Goal: Transaction & Acquisition: Purchase product/service

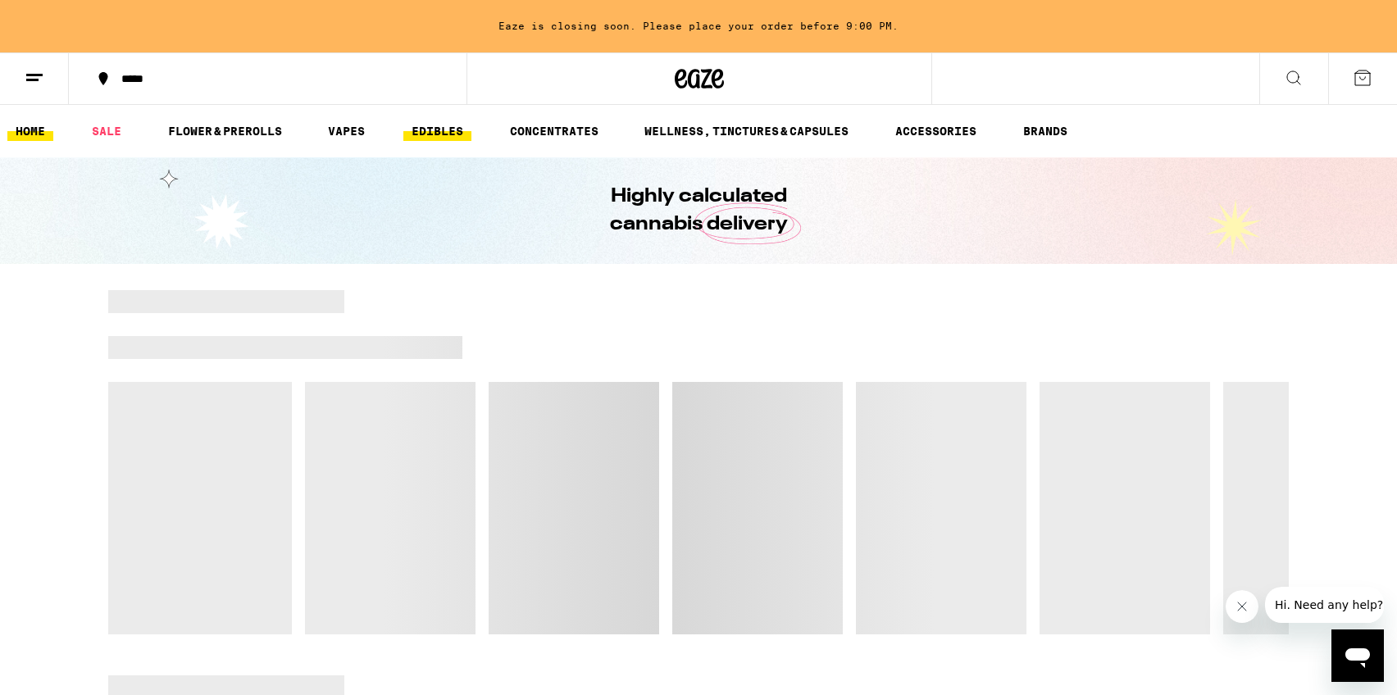
click at [449, 130] on link "EDIBLES" at bounding box center [437, 131] width 68 height 20
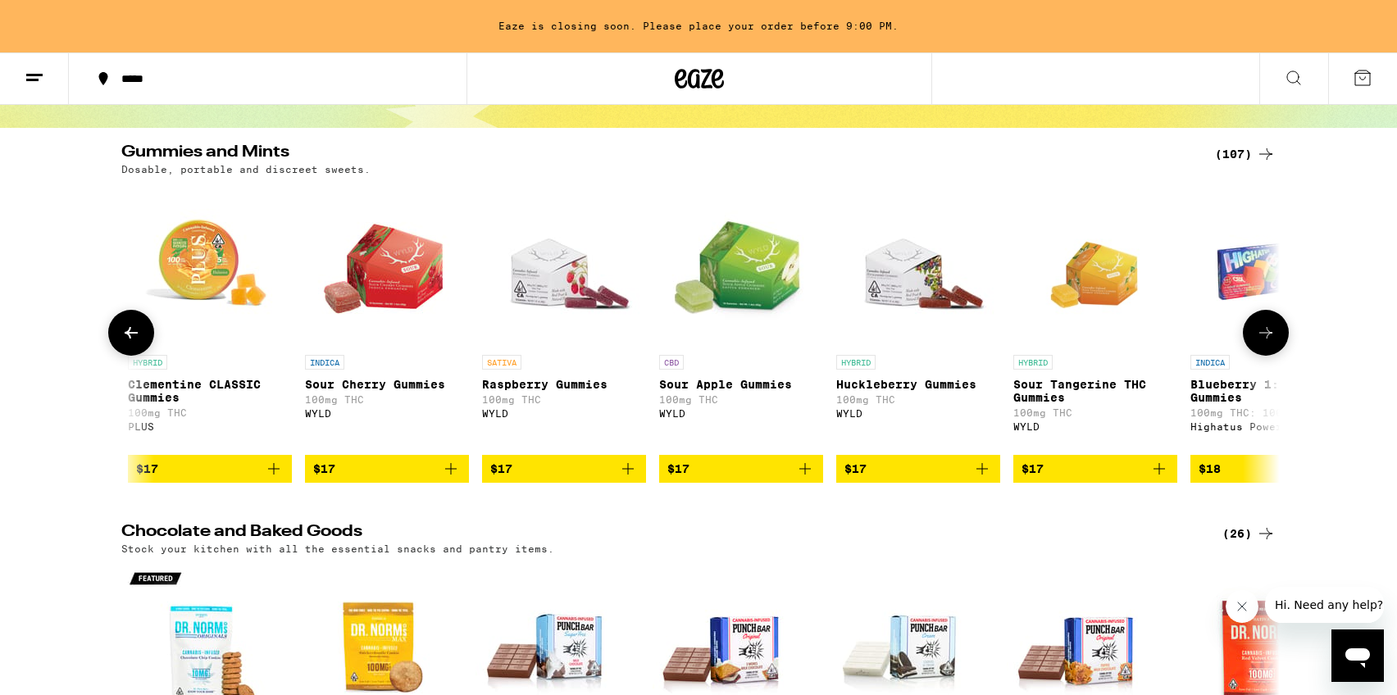
scroll to position [0, 6869]
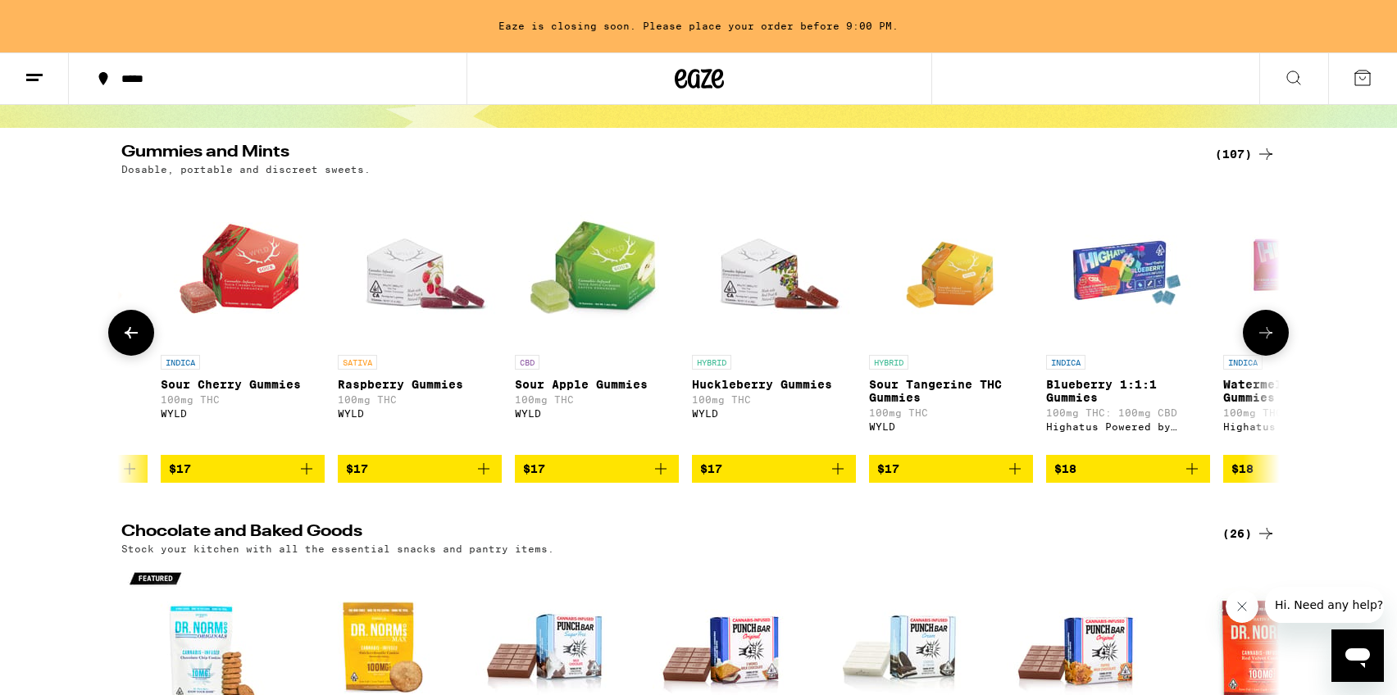
click at [432, 279] on img "Open page for Raspberry Gummies from WYLD" at bounding box center [420, 265] width 164 height 164
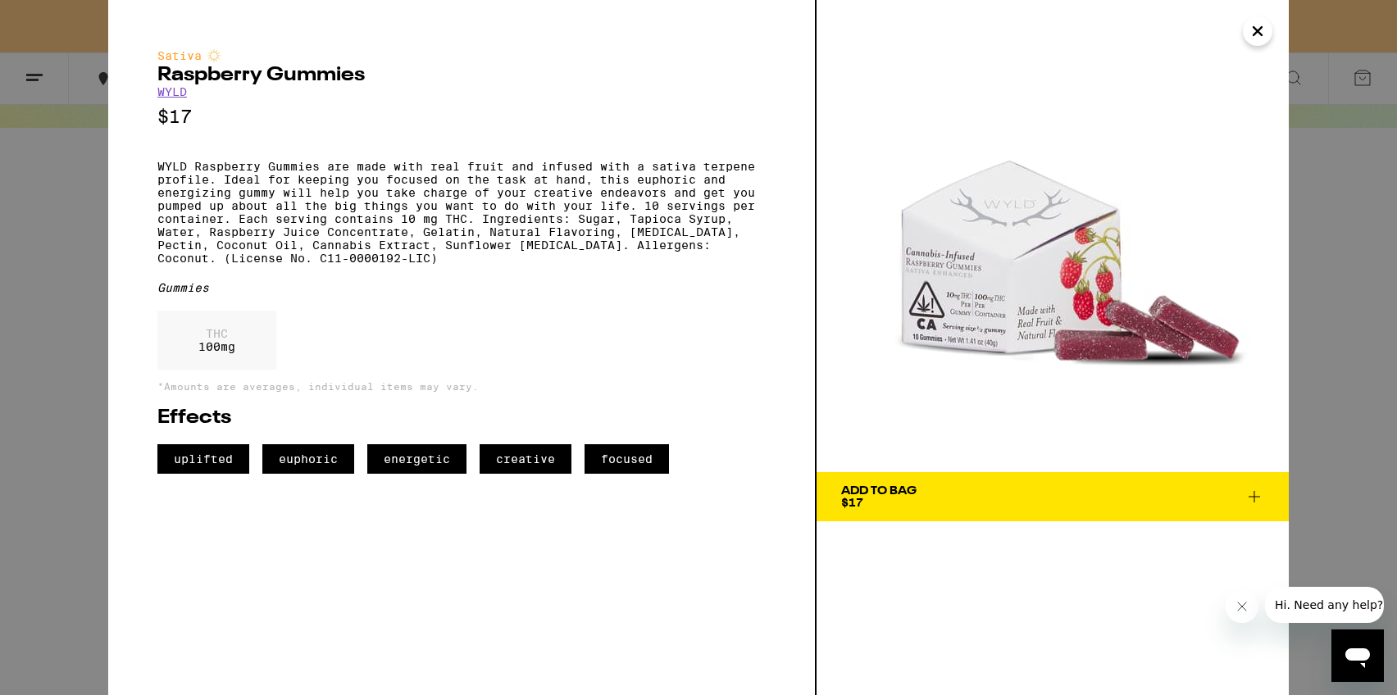
click at [1265, 34] on icon "Close" at bounding box center [1258, 31] width 20 height 25
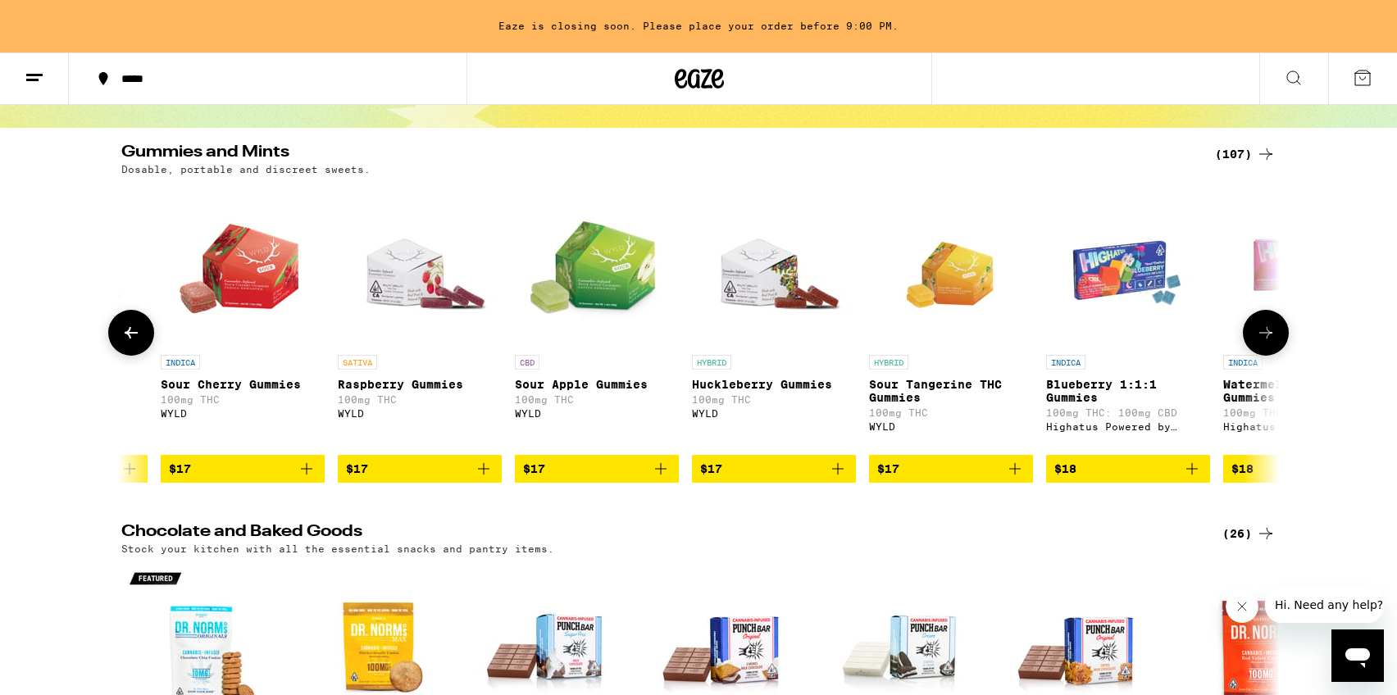
click at [746, 247] on img "Open page for Huckleberry Gummies from WYLD" at bounding box center [774, 265] width 164 height 164
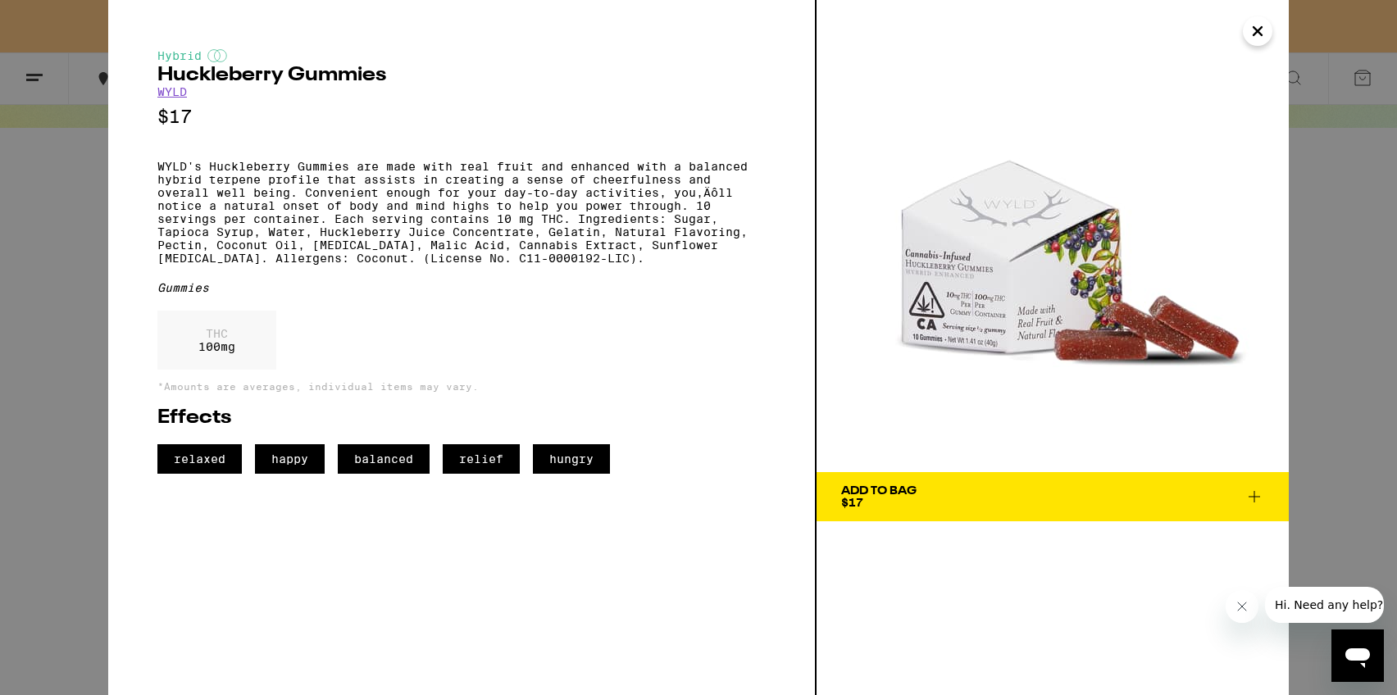
click at [944, 494] on span "Add To Bag $17" at bounding box center [1052, 496] width 423 height 23
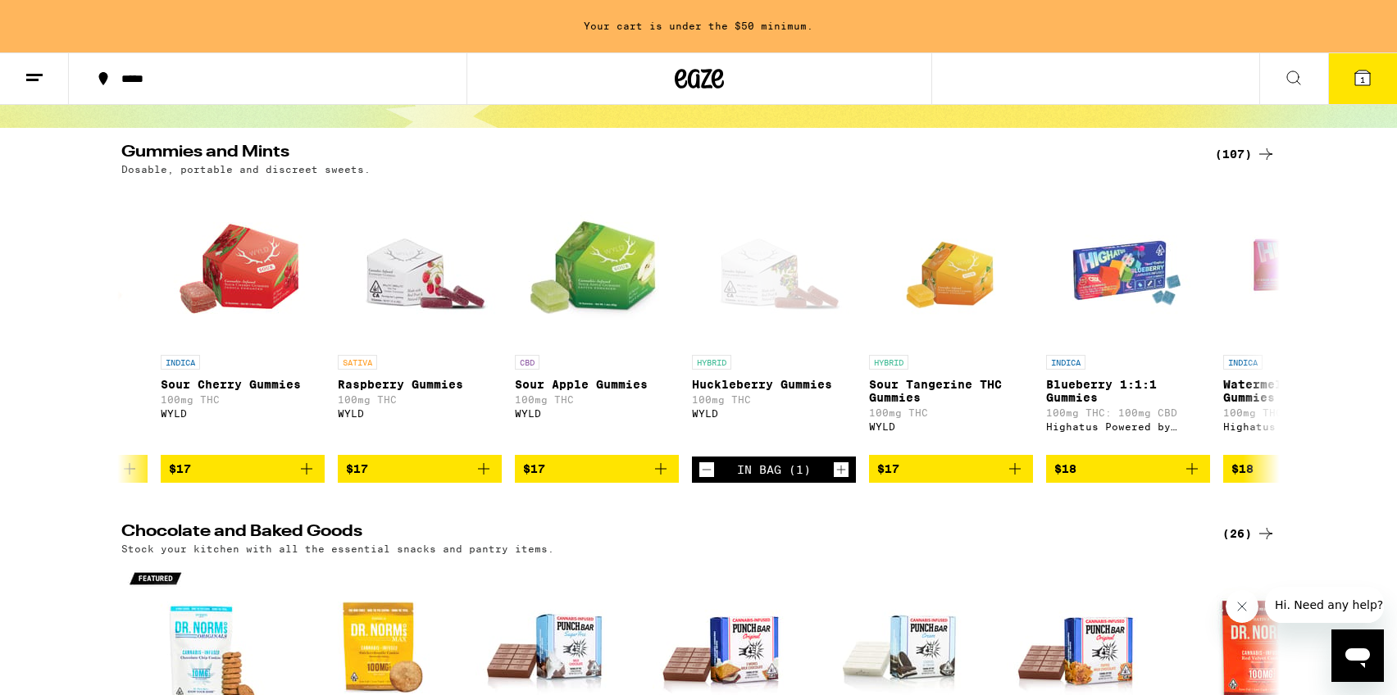
click at [1370, 70] on icon at bounding box center [1363, 78] width 20 height 20
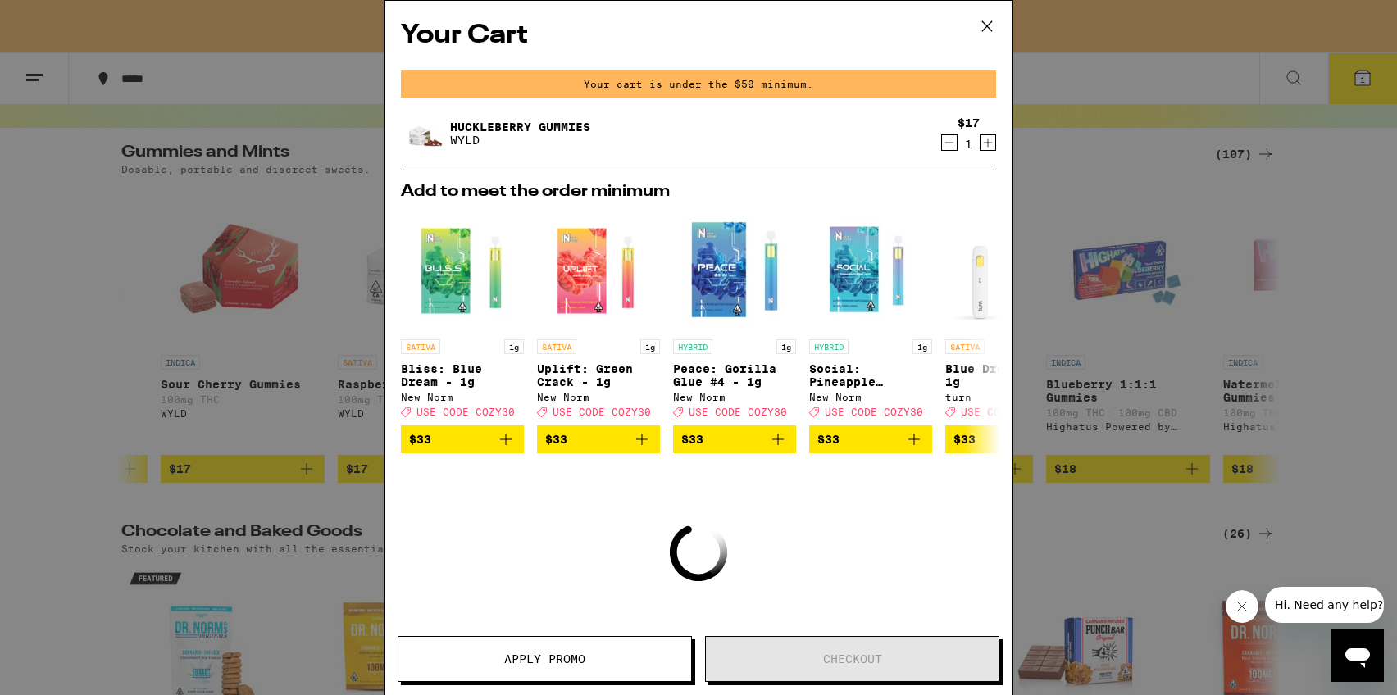
click at [989, 139] on icon "Increment" at bounding box center [988, 143] width 15 height 20
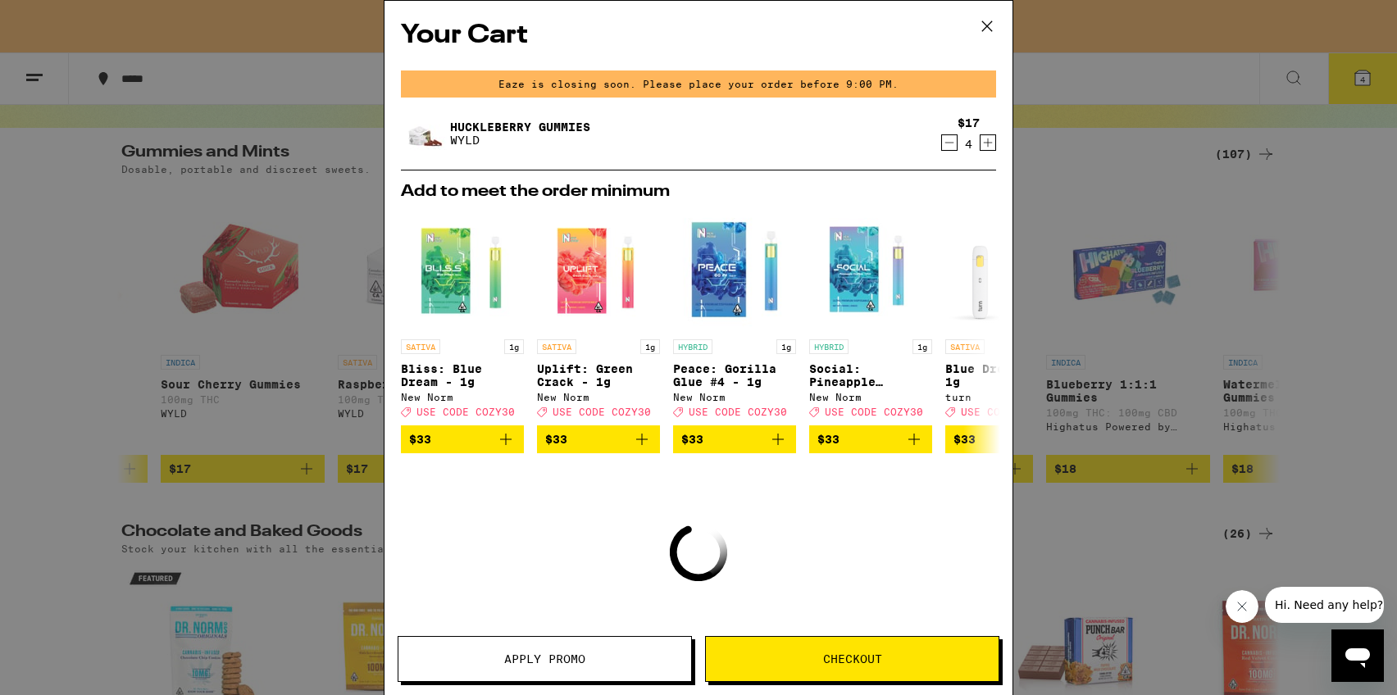
click at [989, 139] on icon "Increment" at bounding box center [988, 143] width 15 height 20
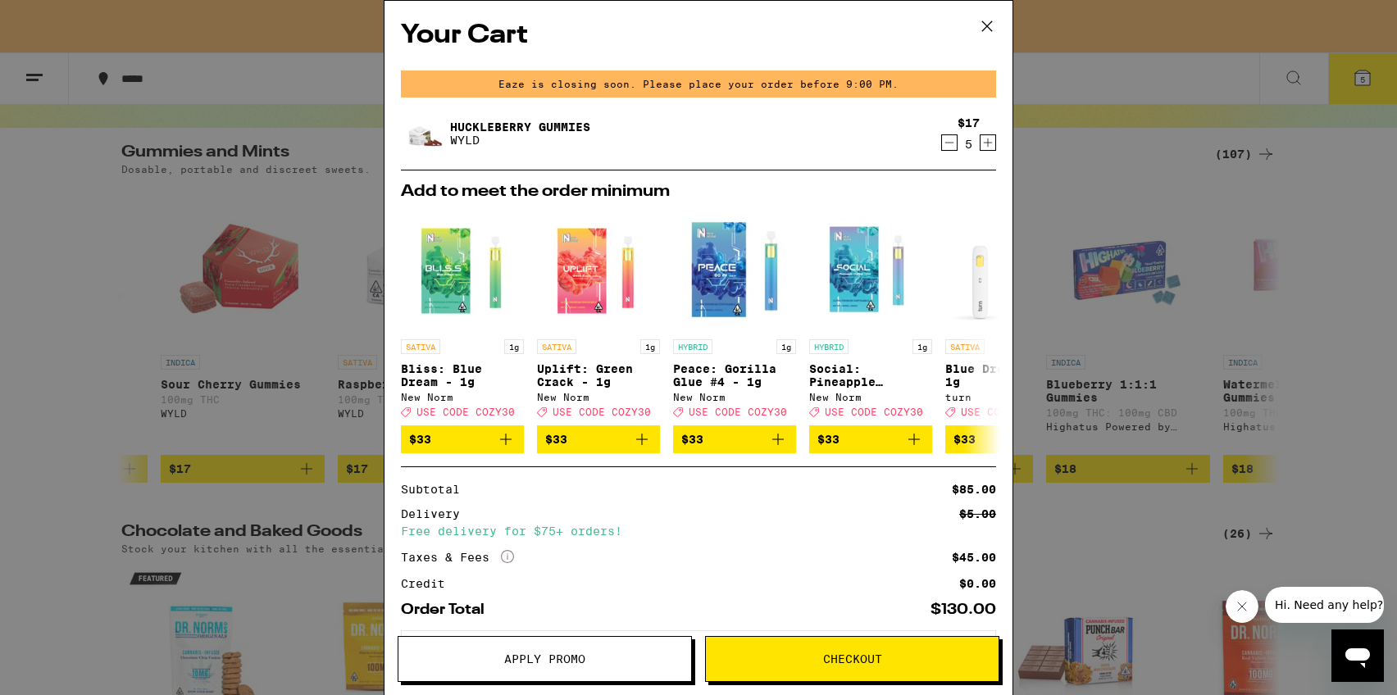
click at [819, 648] on button "Checkout" at bounding box center [852, 659] width 294 height 46
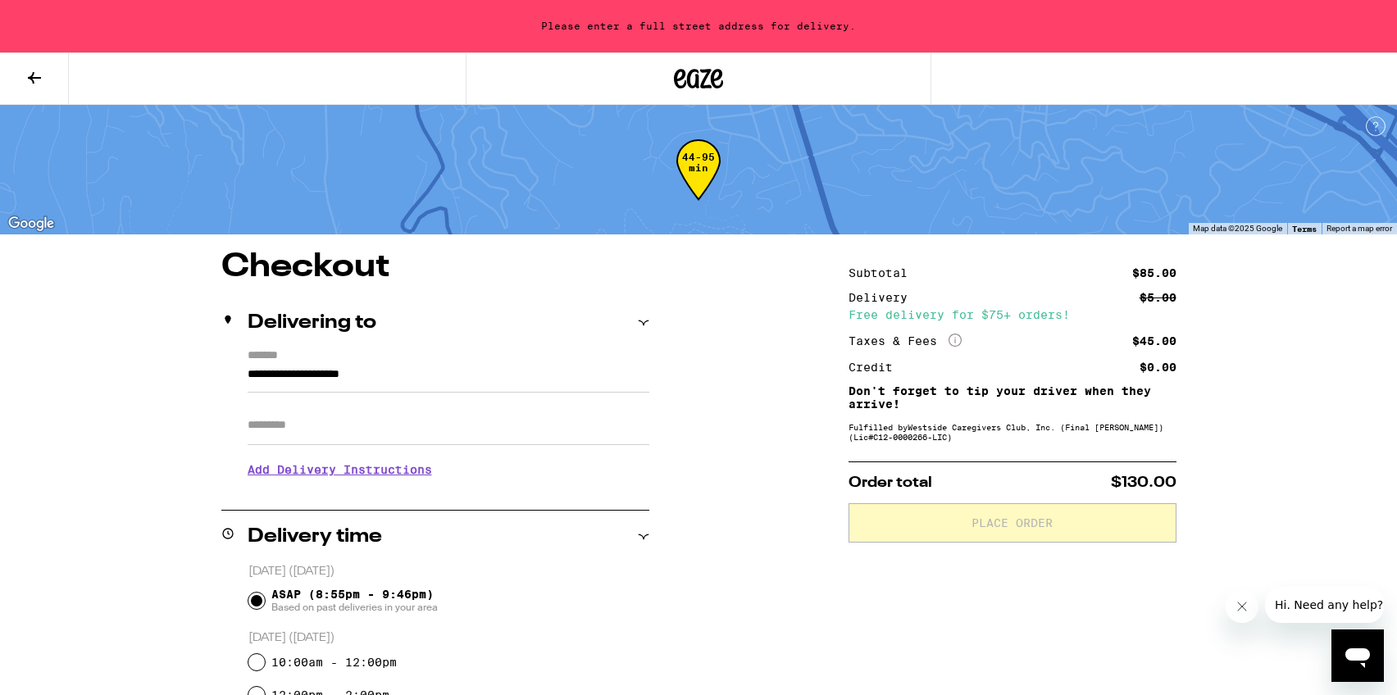
click at [382, 375] on input "**********" at bounding box center [449, 379] width 402 height 28
click at [382, 374] on input "**********" at bounding box center [449, 379] width 402 height 28
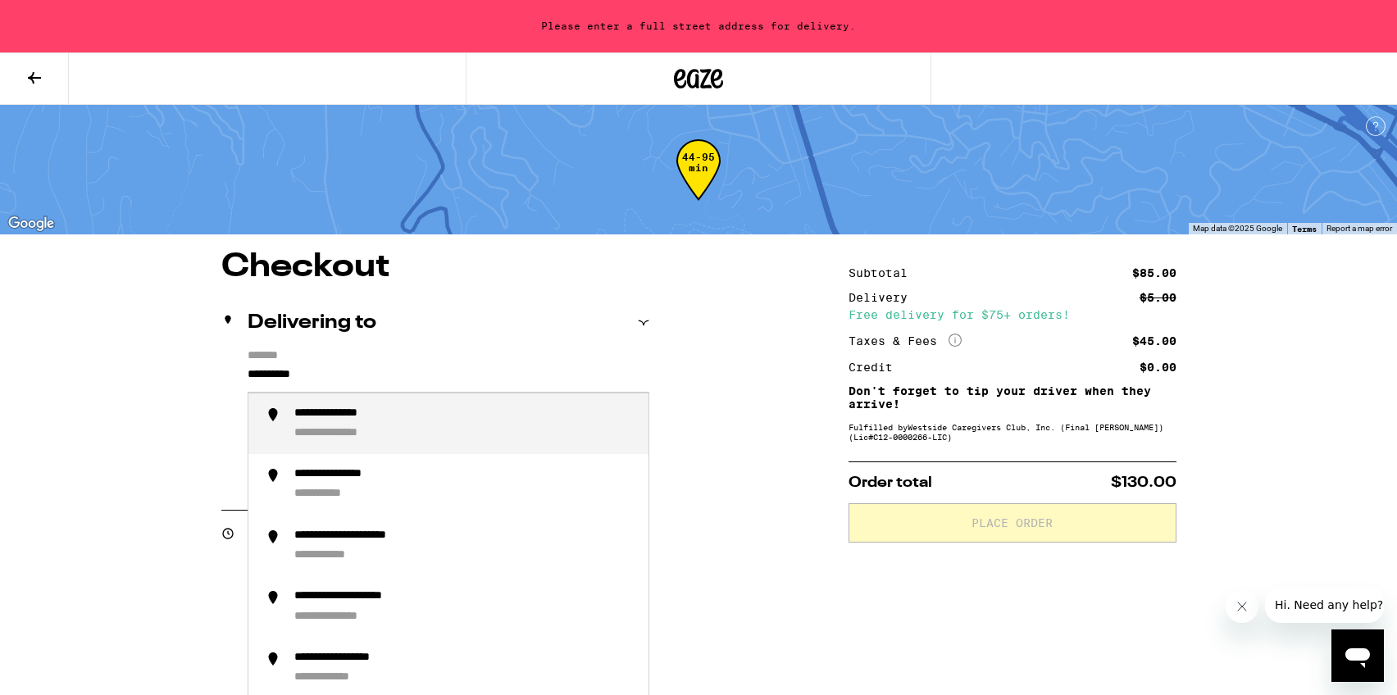
click at [408, 448] on li "**********" at bounding box center [448, 425] width 400 height 62
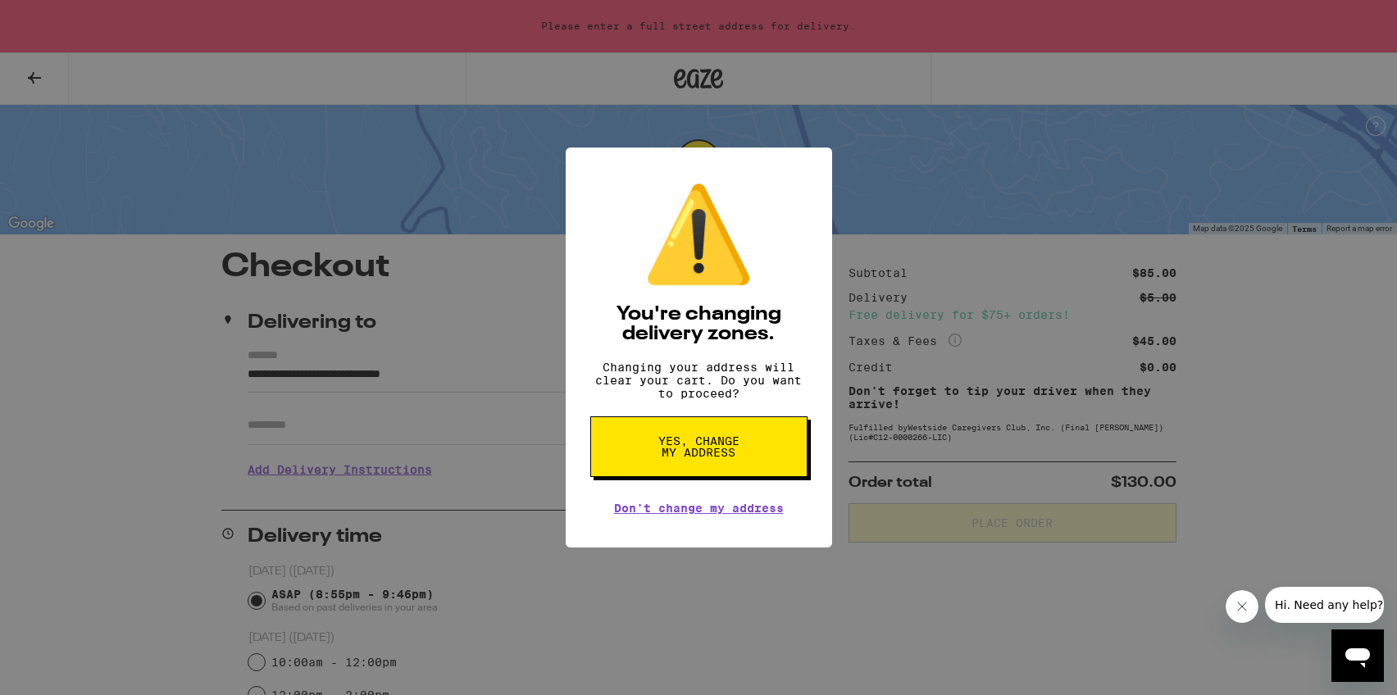
click at [742, 455] on button "Yes, change my address" at bounding box center [698, 447] width 217 height 61
type input "**********"
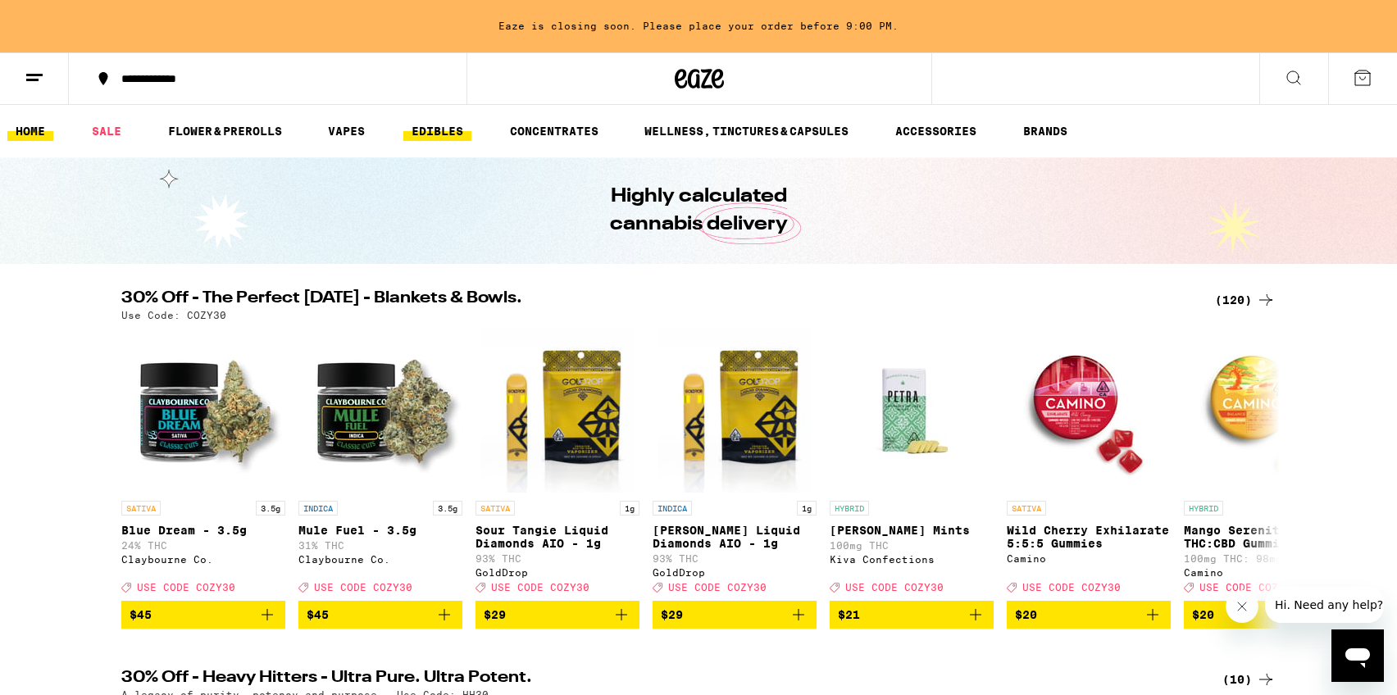
click at [427, 125] on link "EDIBLES" at bounding box center [437, 131] width 68 height 20
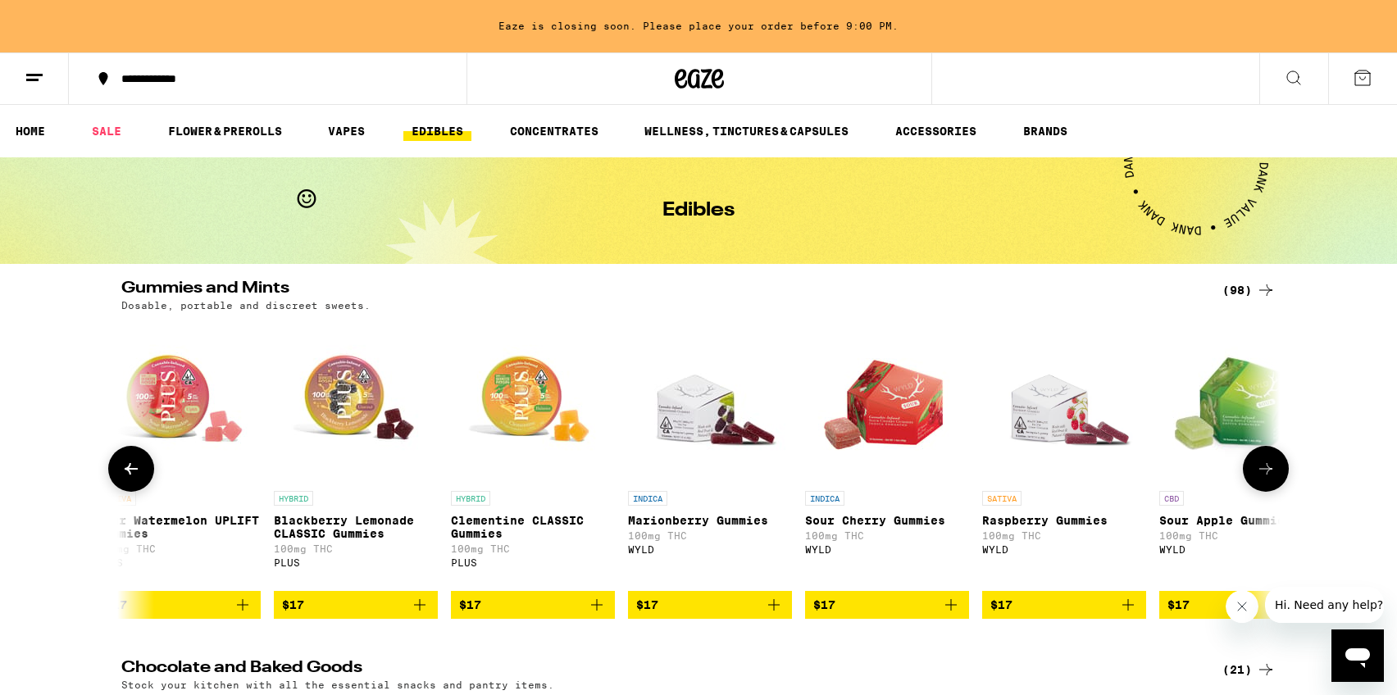
scroll to position [0, 5025]
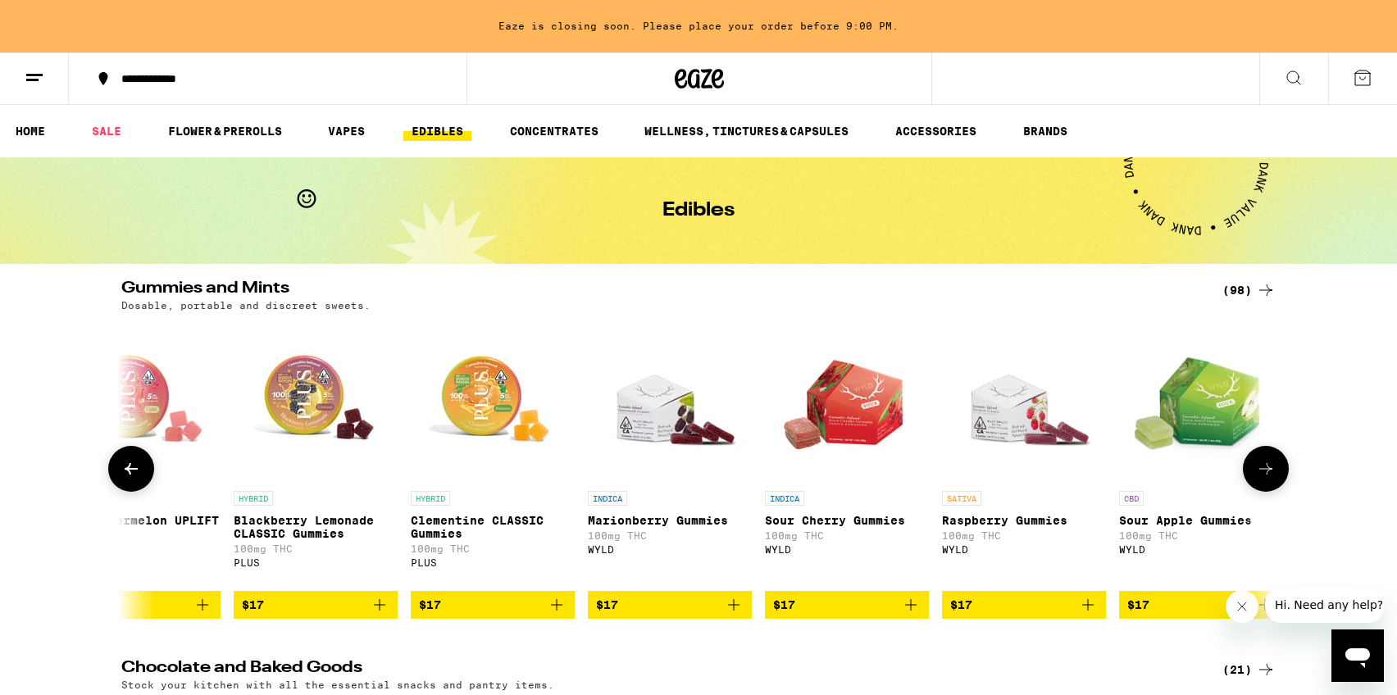
click at [653, 417] on img "Open page for Marionberry Gummies from WYLD" at bounding box center [670, 401] width 164 height 164
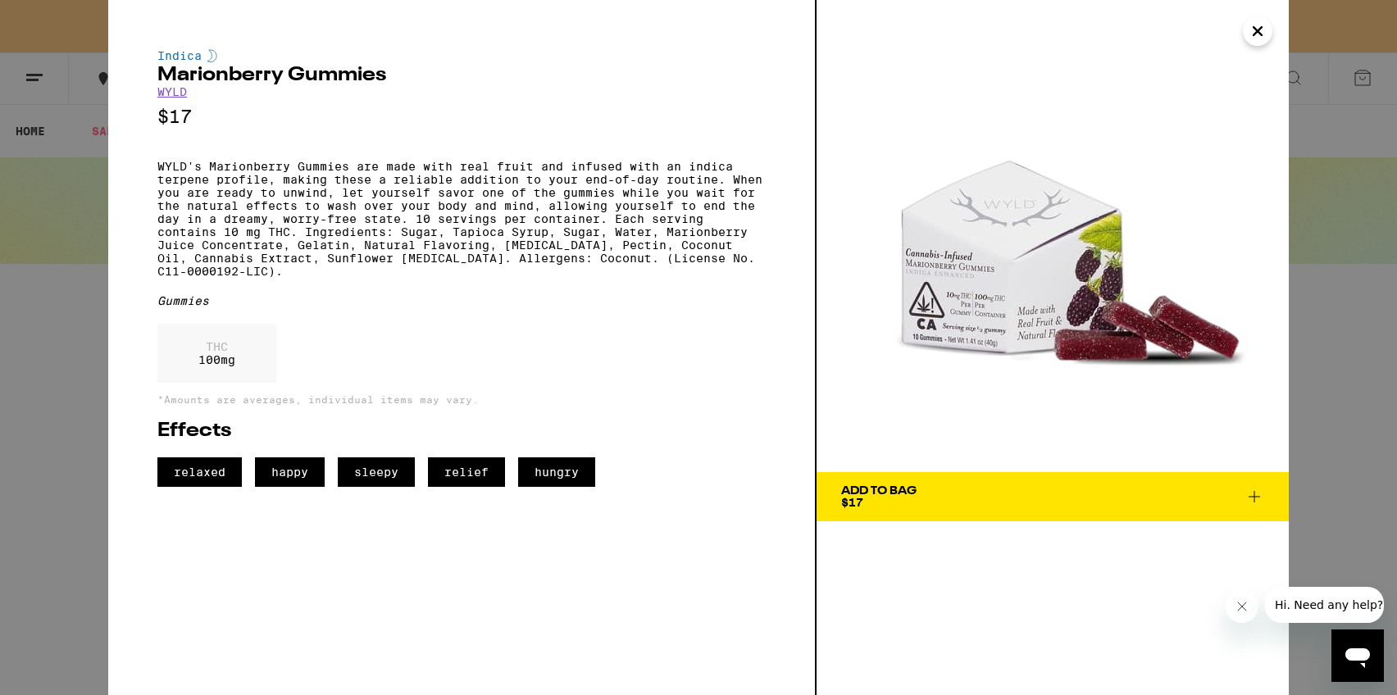
scroll to position [0, 5018]
click at [985, 493] on span "Add To Bag $17" at bounding box center [1052, 496] width 423 height 23
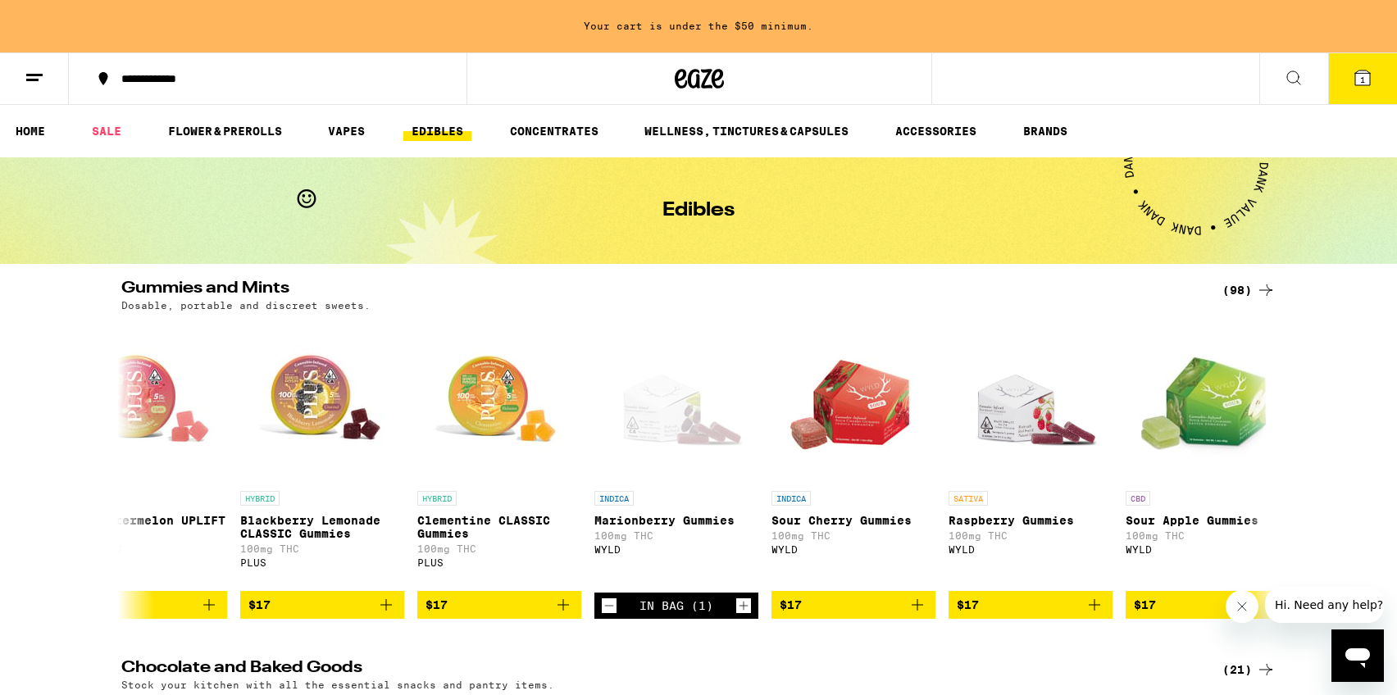
click at [1374, 81] on button "1" at bounding box center [1363, 78] width 69 height 51
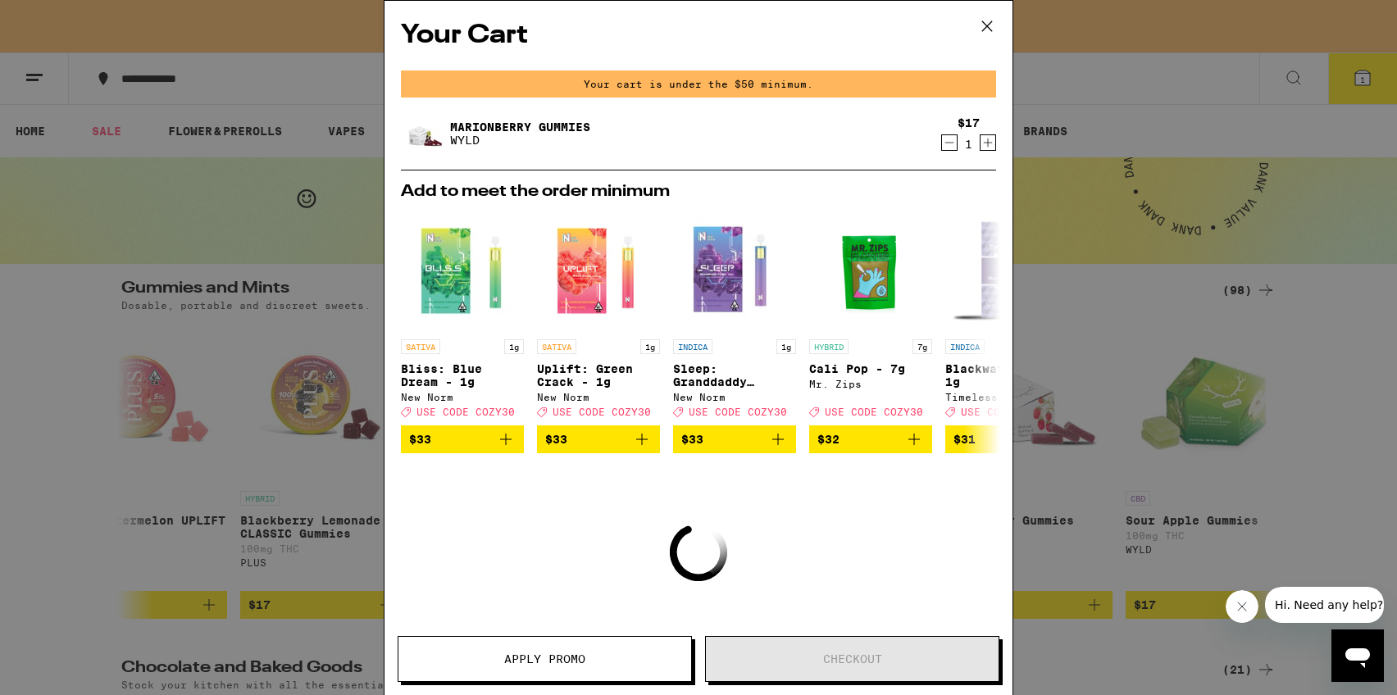
click at [982, 144] on icon "Increment" at bounding box center [988, 143] width 15 height 20
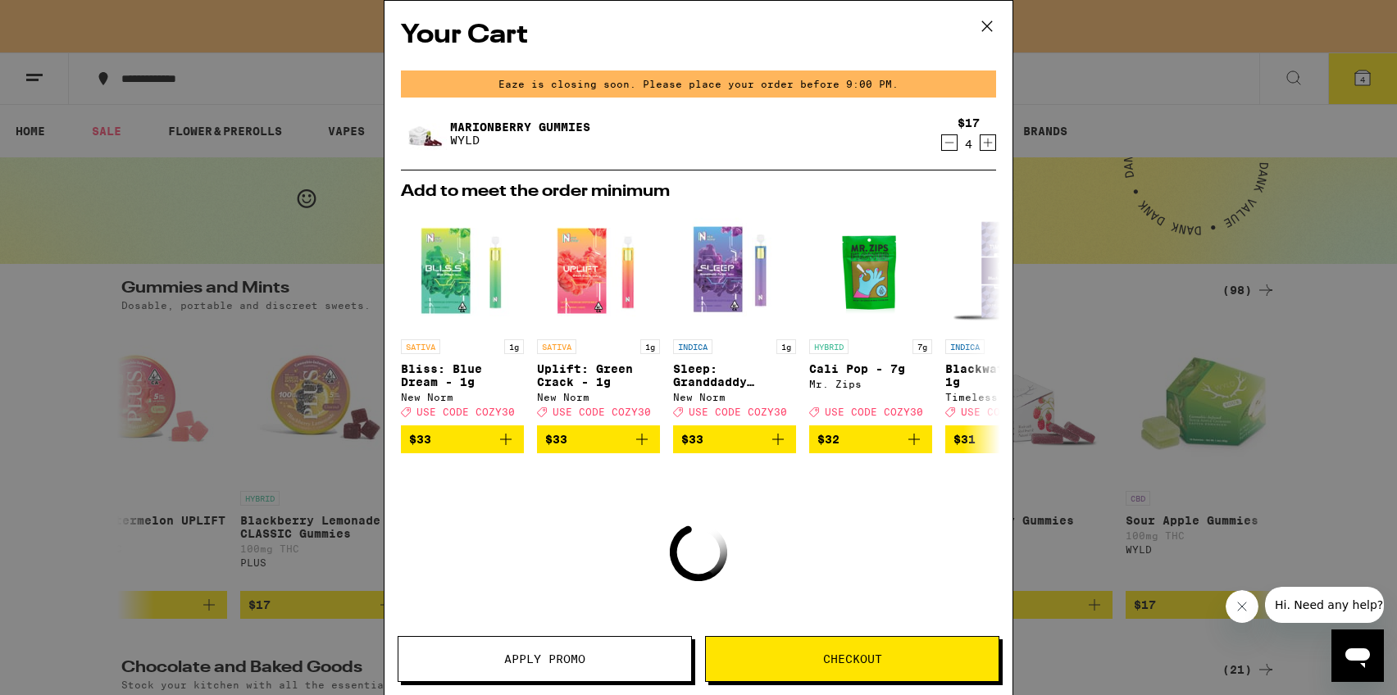
click at [982, 144] on icon "Increment" at bounding box center [988, 143] width 15 height 20
drag, startPoint x: 909, startPoint y: 639, endPoint x: 924, endPoint y: 625, distance: 20.9
click at [908, 639] on button "Checkout" at bounding box center [852, 659] width 294 height 46
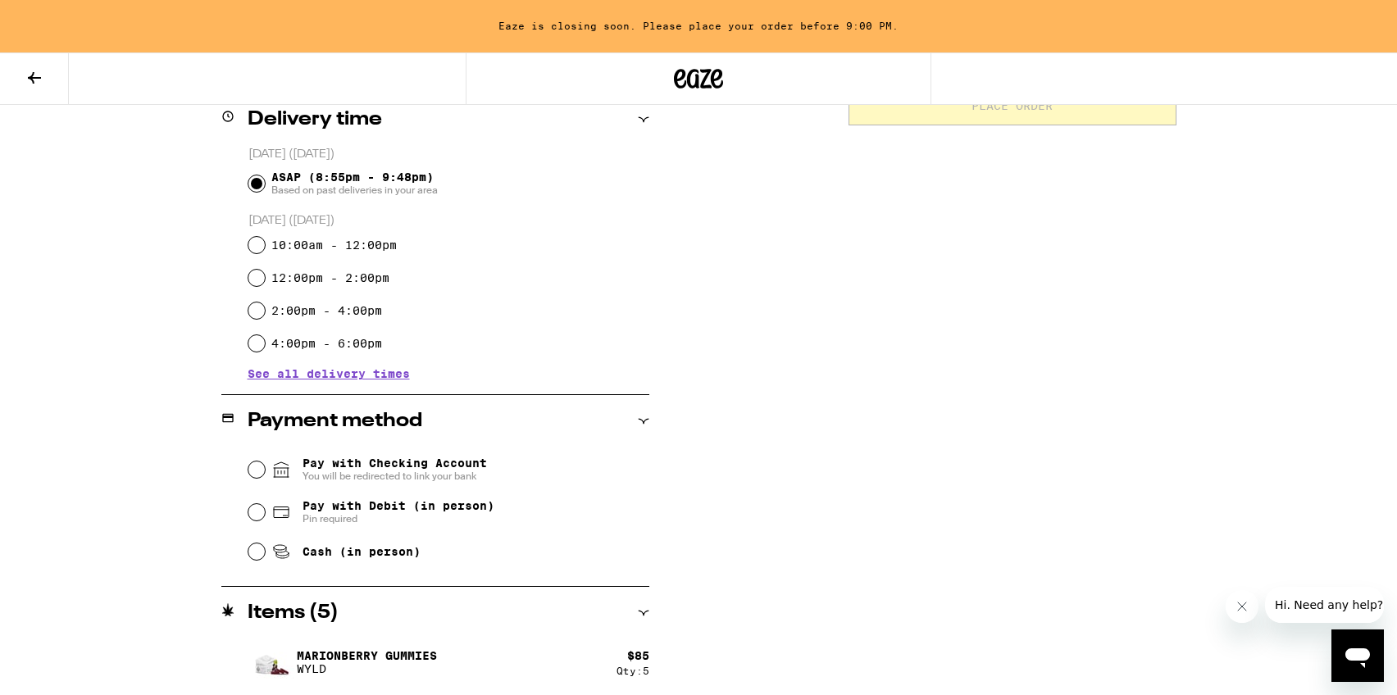
scroll to position [422, 0]
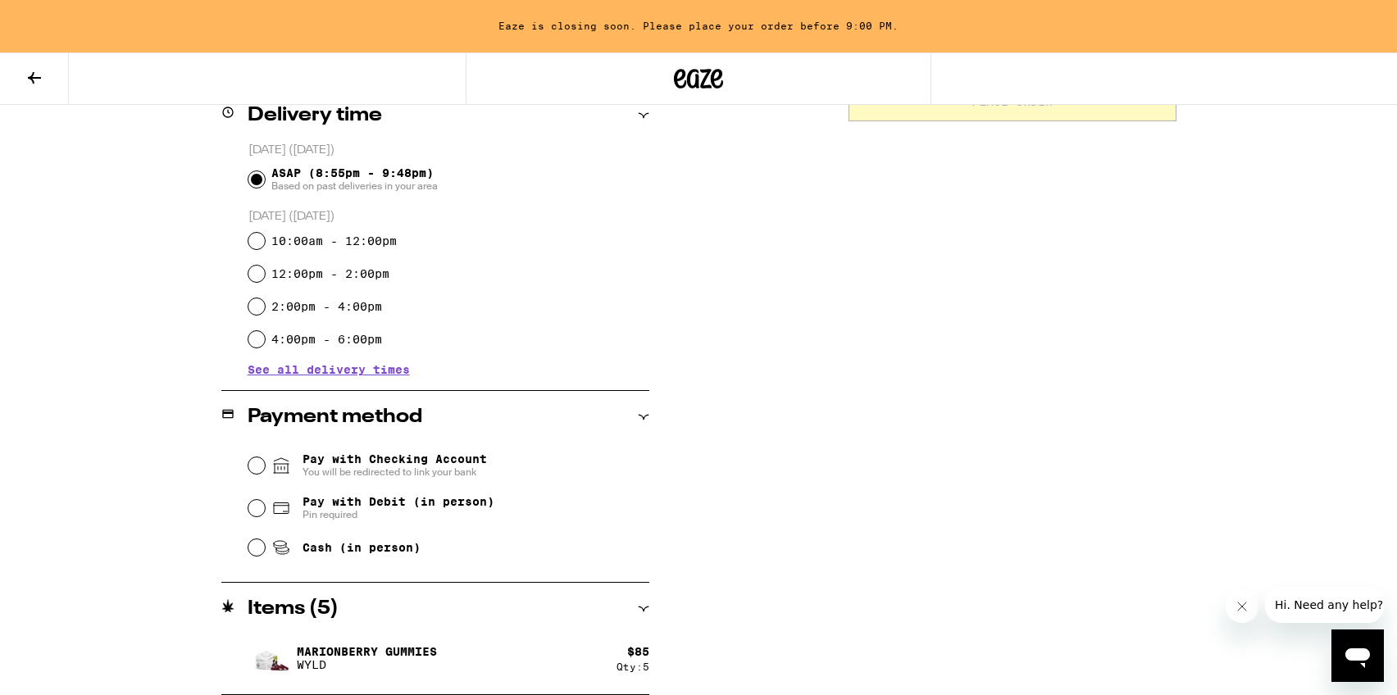
click at [262, 522] on div "Pay with Debit (in person) Pin required" at bounding box center [448, 508] width 401 height 43
click at [259, 513] on input "Pay with Debit (in person) Pin required" at bounding box center [256, 508] width 16 height 16
radio input "true"
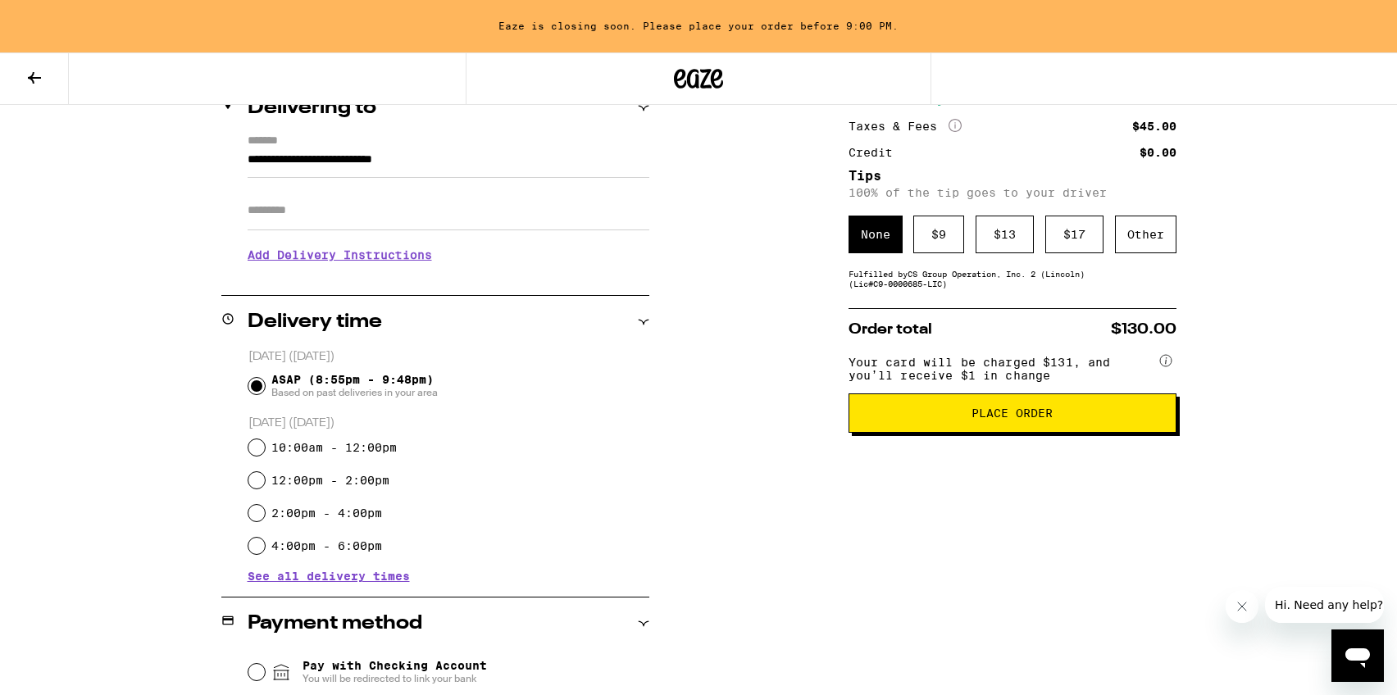
scroll to position [184, 0]
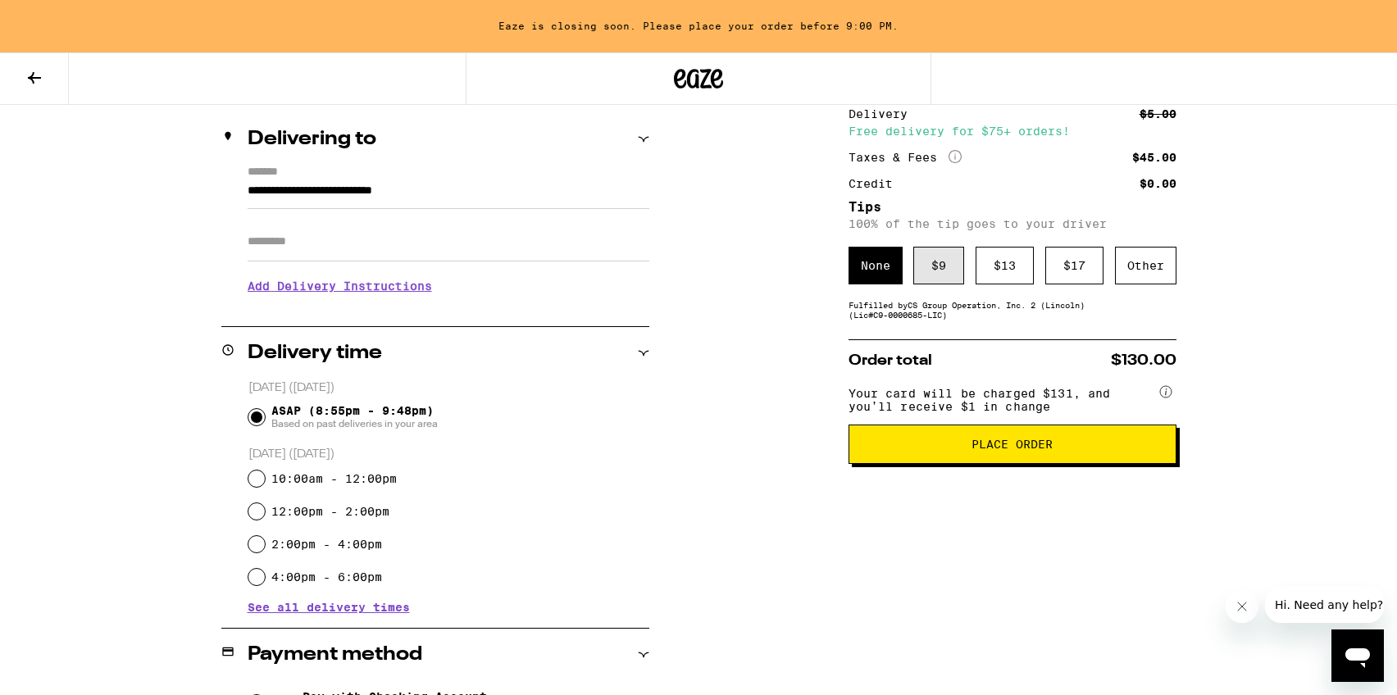
click at [933, 277] on div "$ 9" at bounding box center [939, 266] width 51 height 38
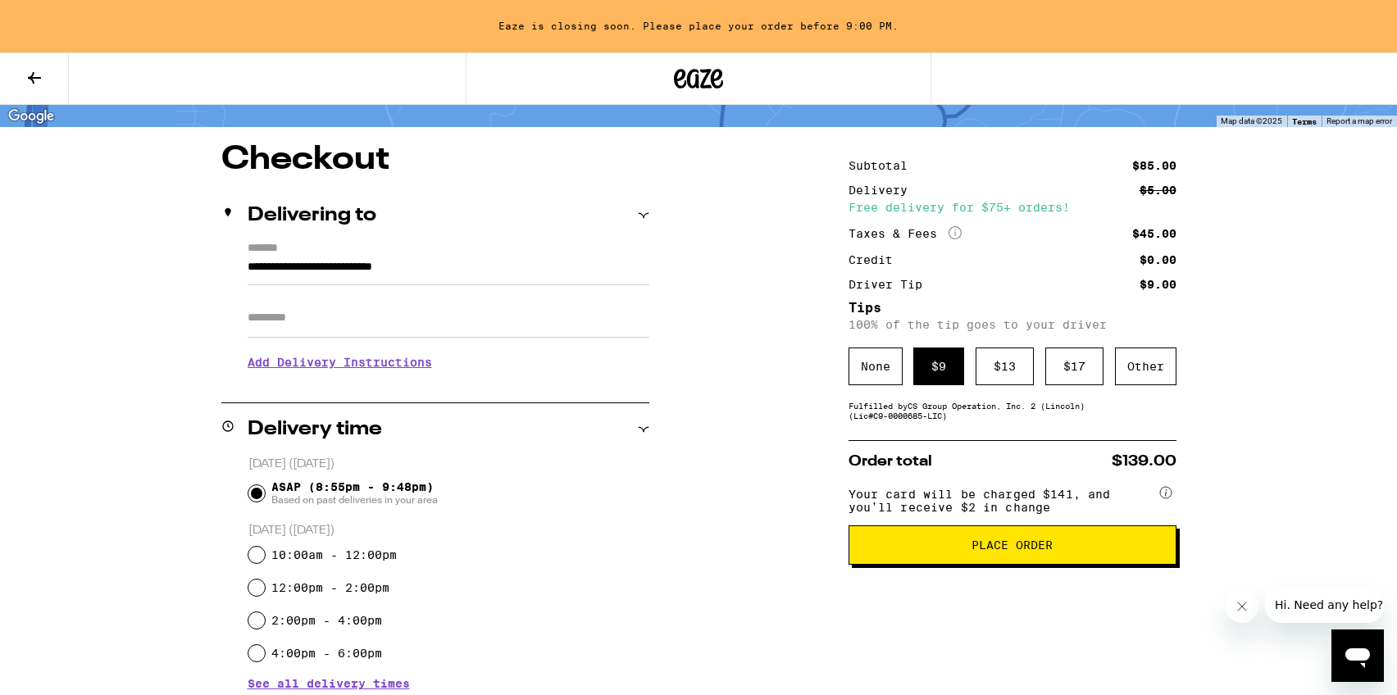
scroll to position [137, 0]
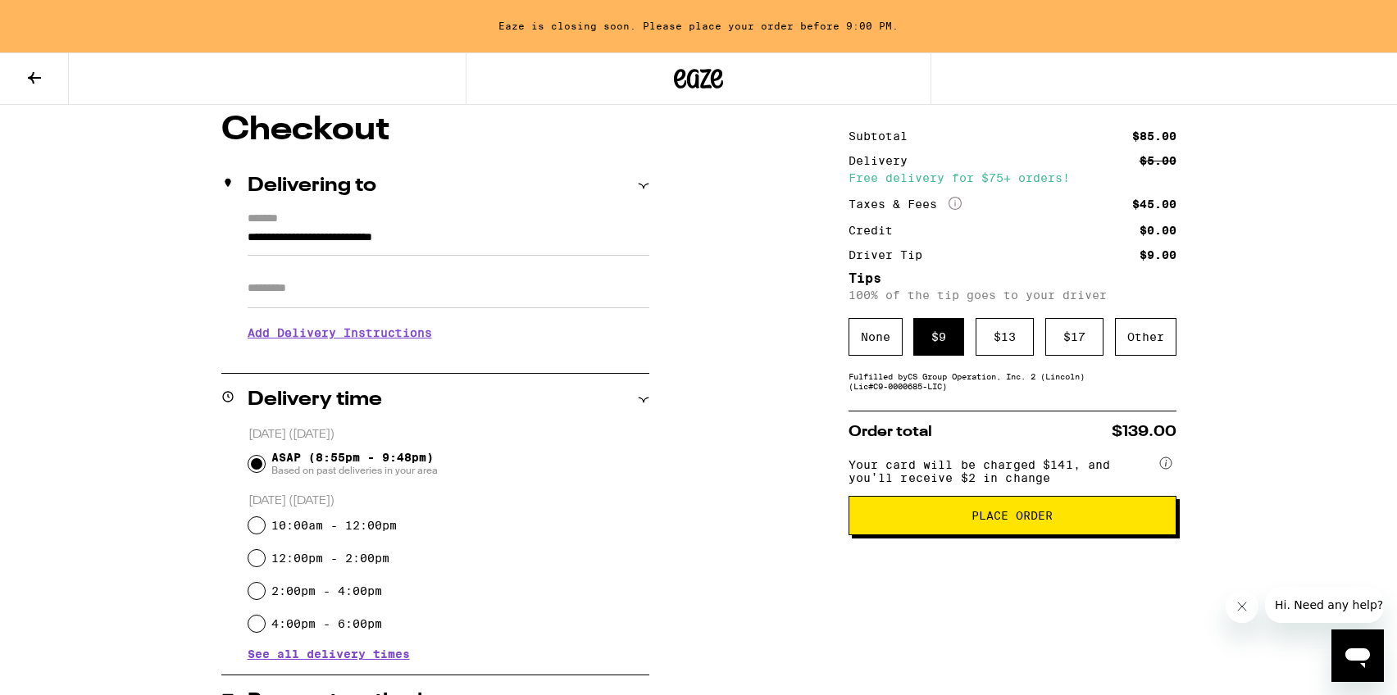
click at [1040, 522] on span "Place Order" at bounding box center [1012, 515] width 81 height 11
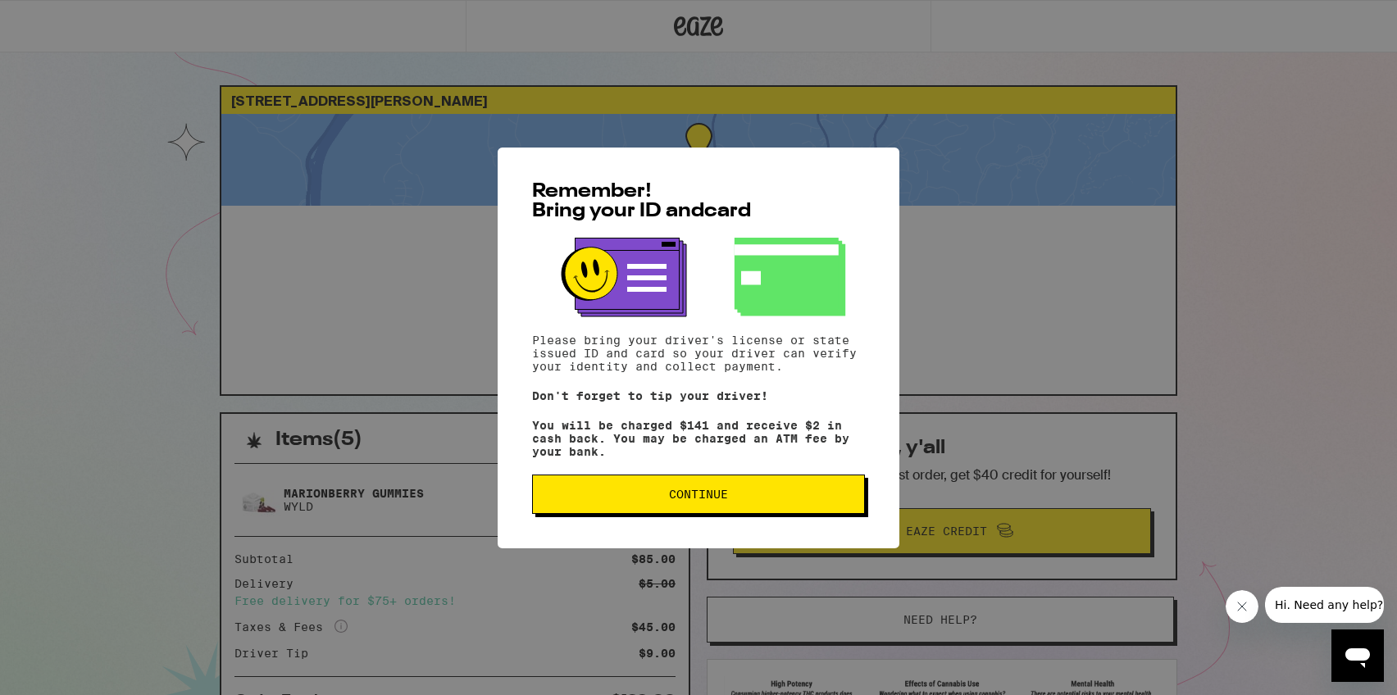
click at [696, 499] on span "Continue" at bounding box center [698, 494] width 59 height 11
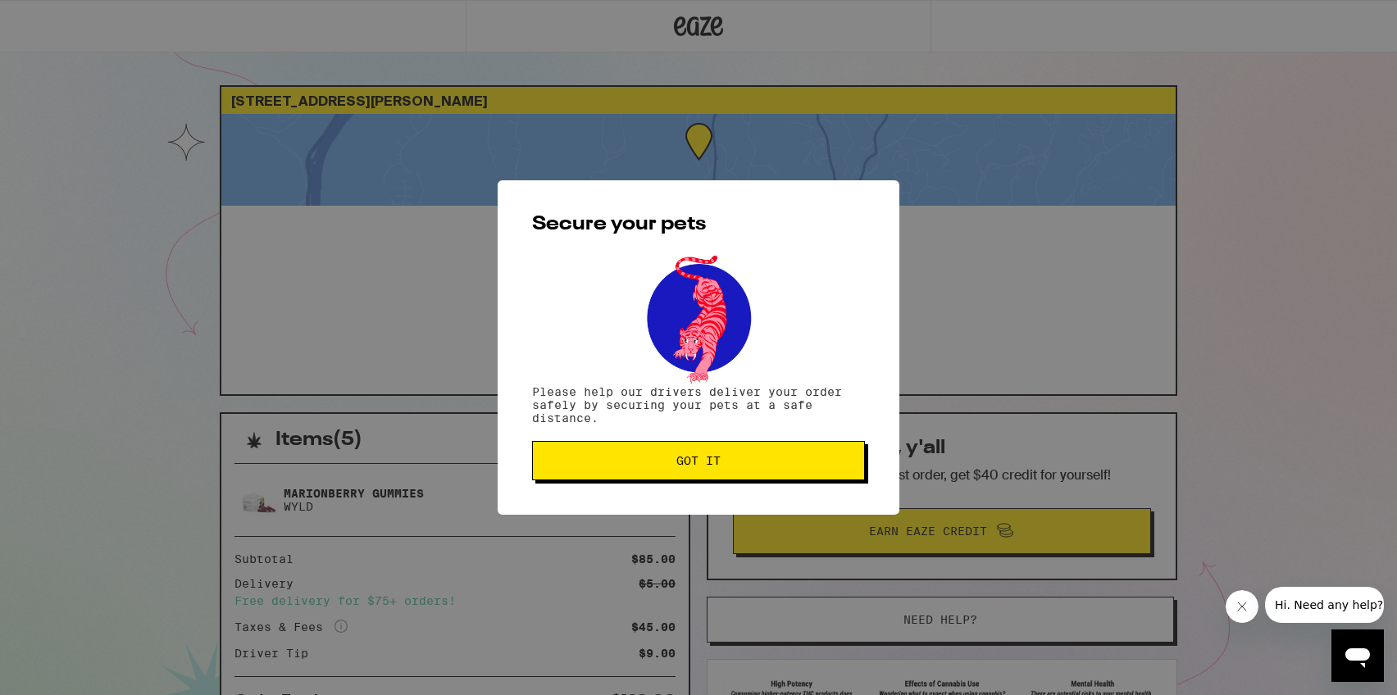
click at [744, 455] on button "Got it" at bounding box center [698, 460] width 333 height 39
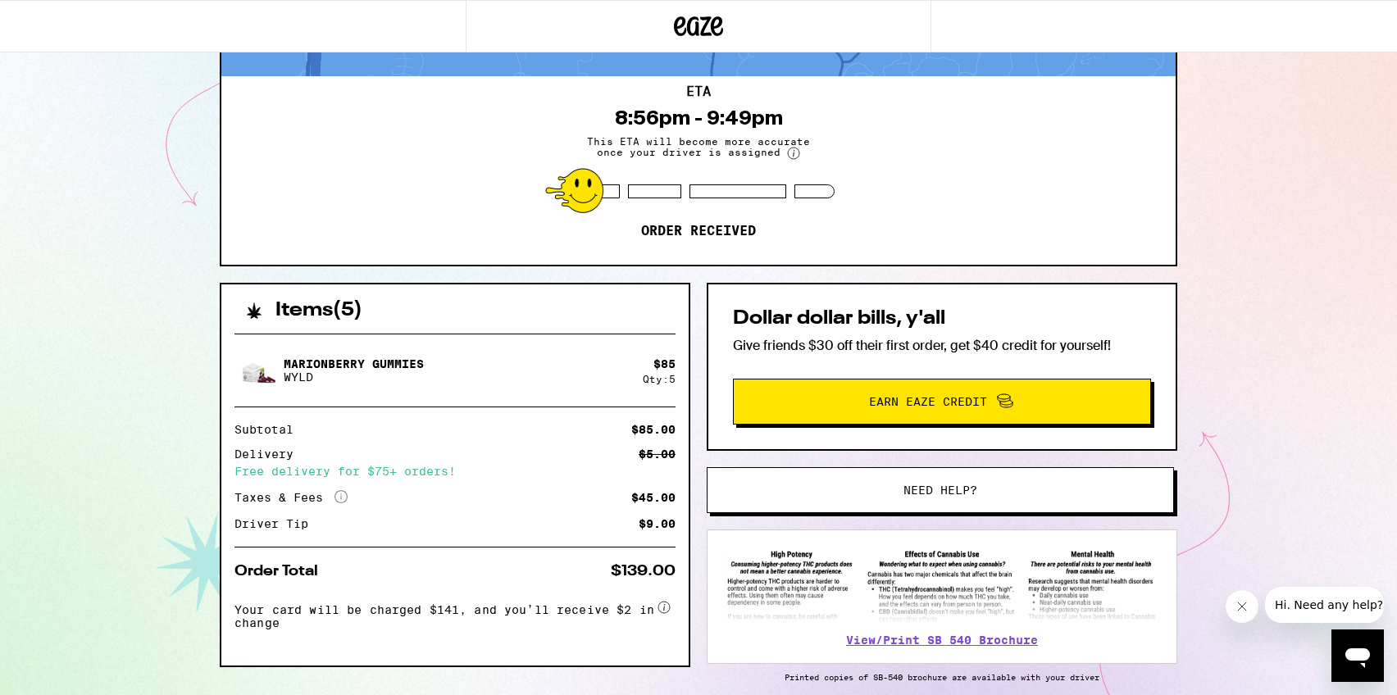
scroll to position [203, 0]
